Goal: Information Seeking & Learning: Learn about a topic

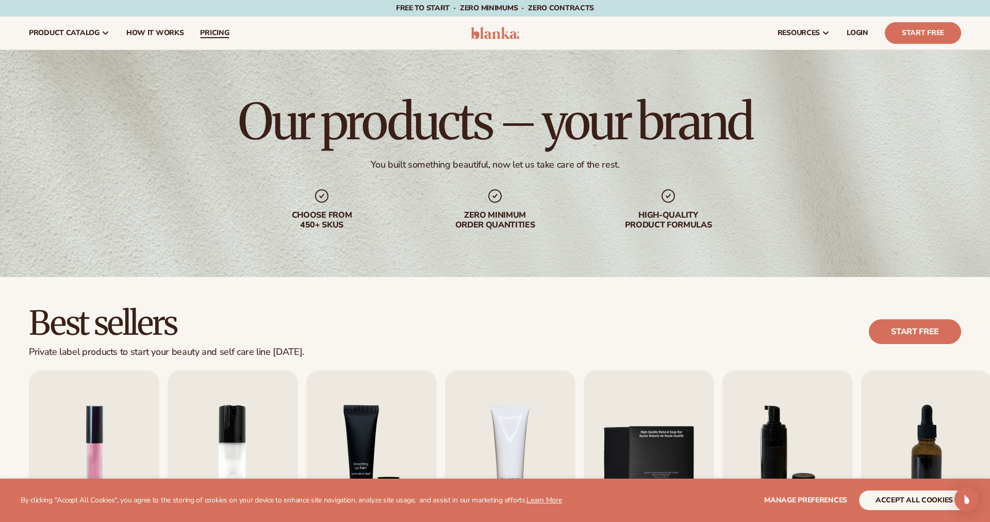
click at [231, 37] on link "pricing" at bounding box center [214, 33] width 45 height 33
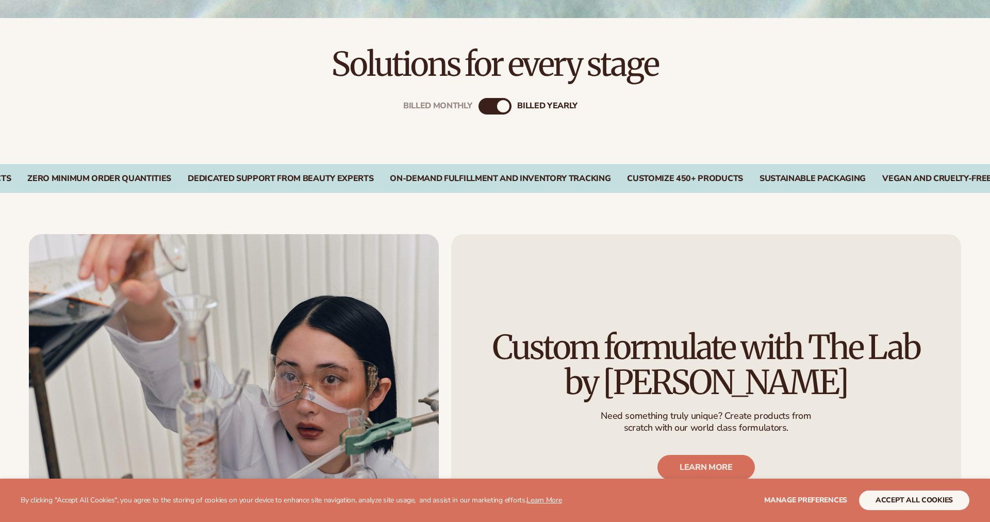
scroll to position [390, 0]
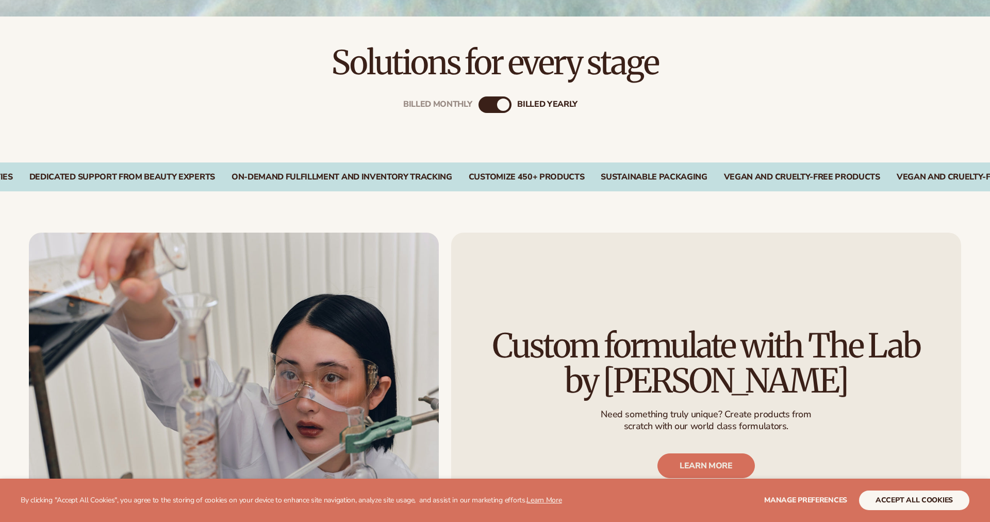
click at [489, 107] on div "Billed Monthly" at bounding box center [485, 104] width 12 height 12
click at [500, 107] on div "billed Yearly" at bounding box center [505, 104] width 12 height 12
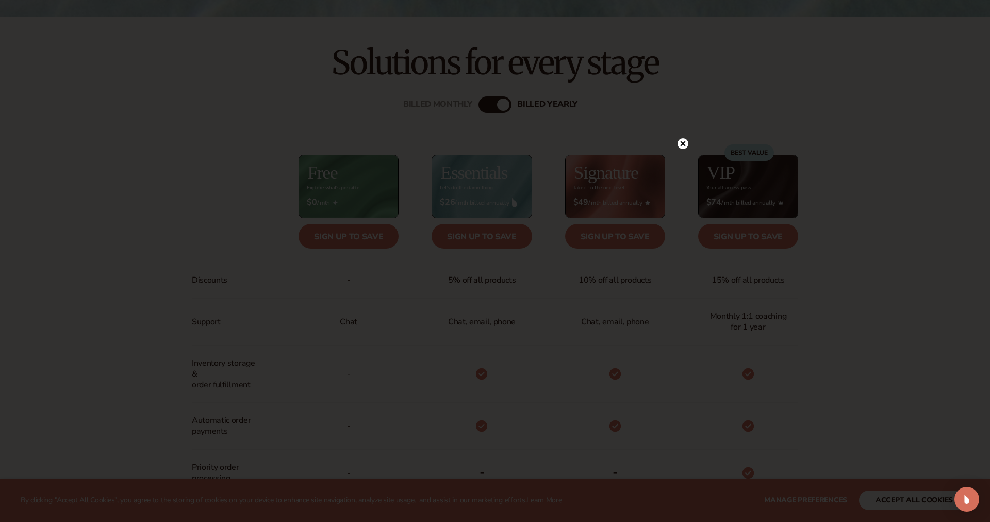
click at [680, 143] on circle at bounding box center [683, 143] width 11 height 11
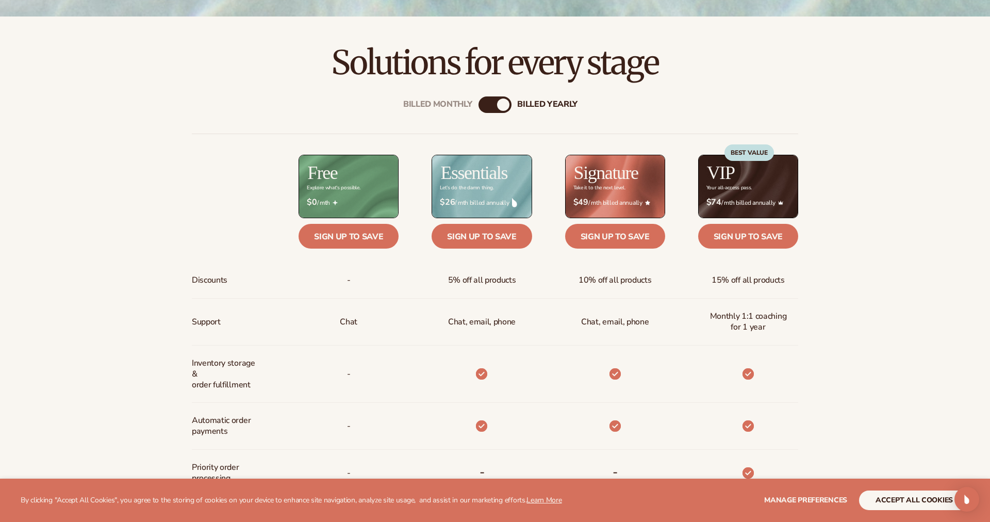
click at [492, 110] on div "Billed Monthly billed Yearly" at bounding box center [495, 104] width 33 height 17
click at [490, 109] on div "Billed Monthly billed Yearly" at bounding box center [495, 104] width 33 height 17
click at [503, 106] on div "billed Yearly" at bounding box center [503, 104] width 12 height 12
drag, startPoint x: 503, startPoint y: 106, endPoint x: 474, endPoint y: 105, distance: 28.9
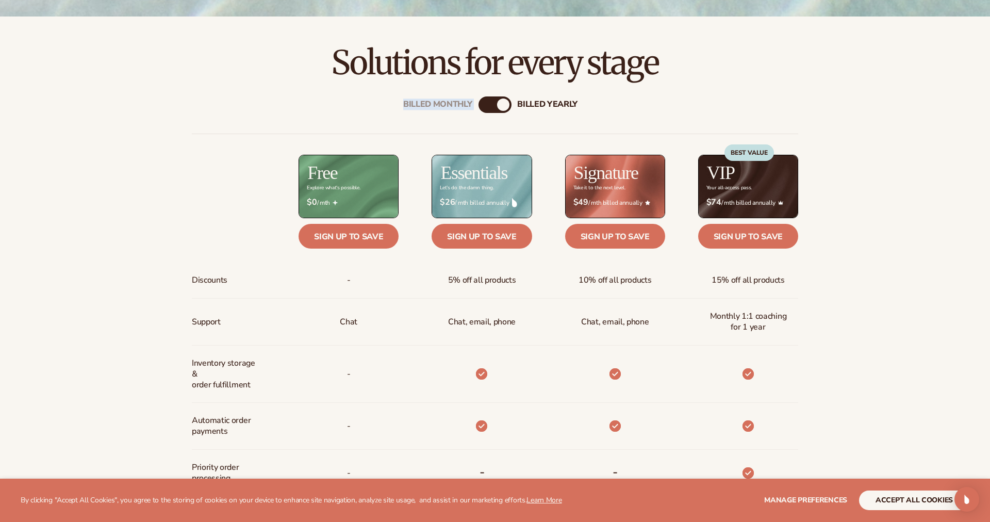
click at [474, 105] on div "Billed Monthly billed Yearly Billed Monthly billed Yearly Discounts Support Inv…" at bounding box center [495, 427] width 664 height 694
click at [485, 104] on div "Billed Monthly" at bounding box center [485, 104] width 12 height 12
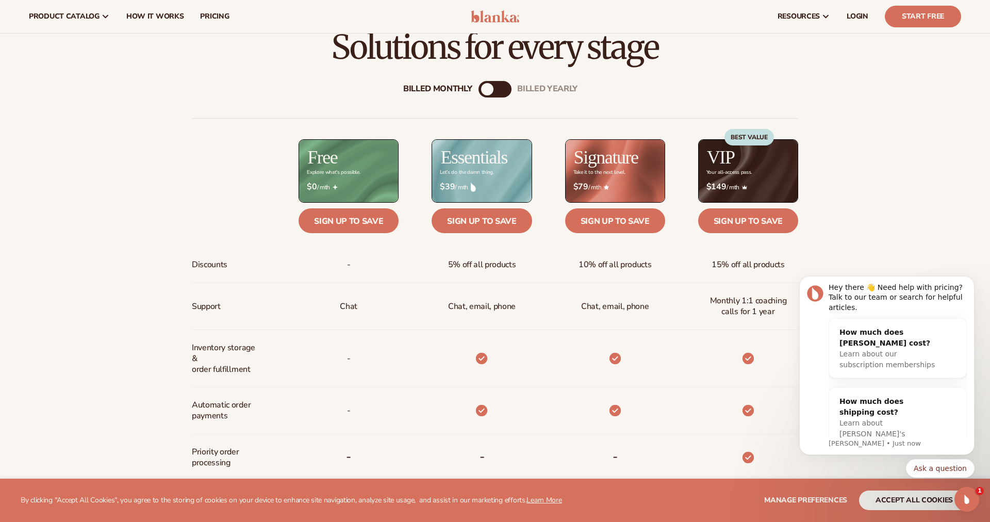
scroll to position [404, 0]
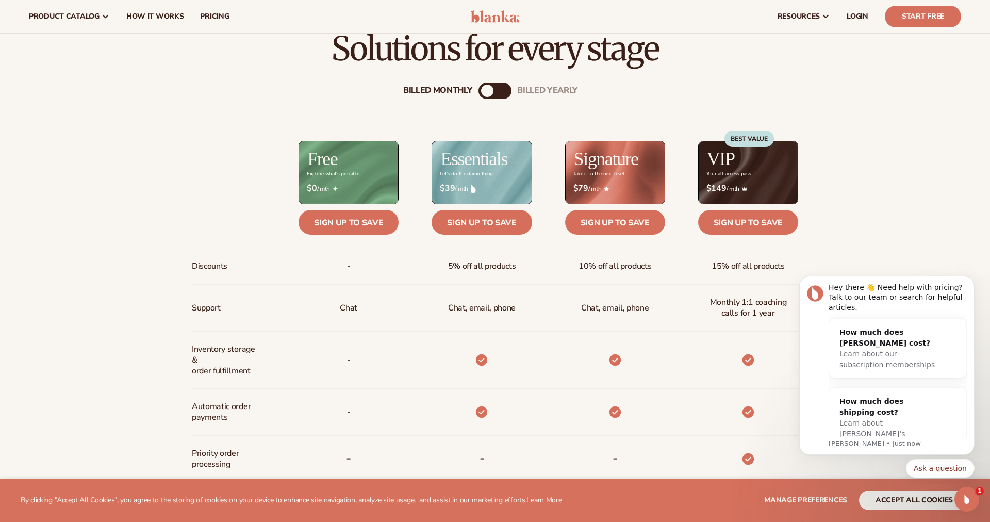
click at [504, 90] on div "billed Yearly" at bounding box center [505, 91] width 12 height 12
click at [487, 91] on div "Billed Monthly" at bounding box center [485, 91] width 12 height 12
click at [508, 90] on div "billed Yearly" at bounding box center [505, 91] width 12 height 12
